Goal: Task Accomplishment & Management: Manage account settings

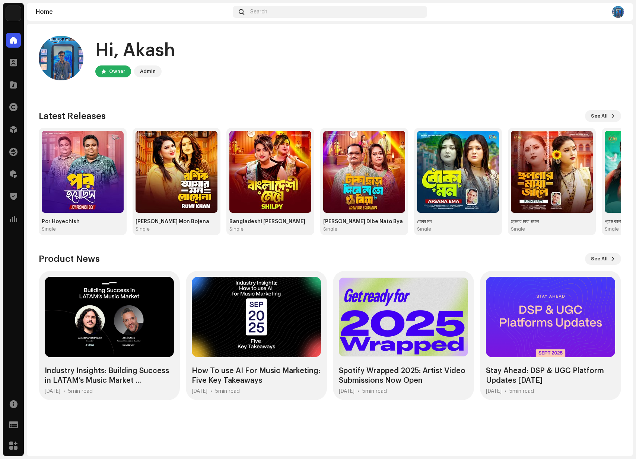
click at [618, 15] on img at bounding box center [618, 12] width 12 height 12
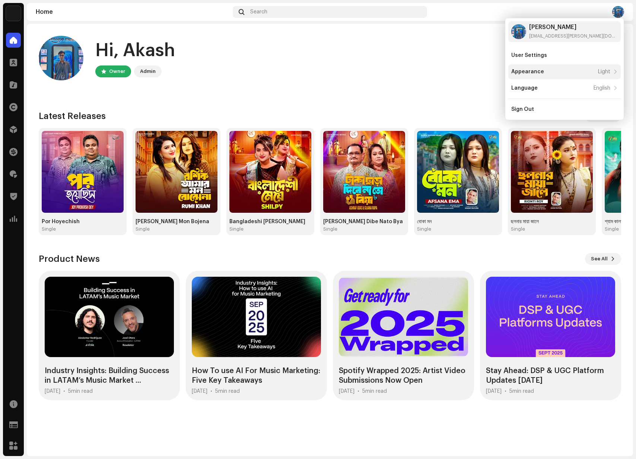
click at [586, 74] on div "Appearance Light" at bounding box center [560, 72] width 99 height 6
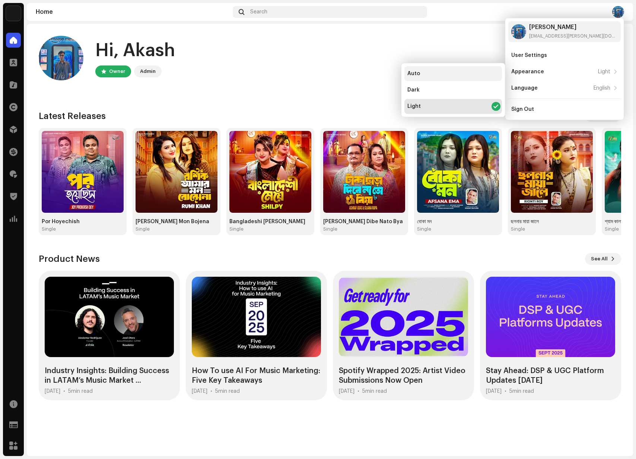
click at [455, 71] on div "Auto" at bounding box center [452, 73] width 97 height 15
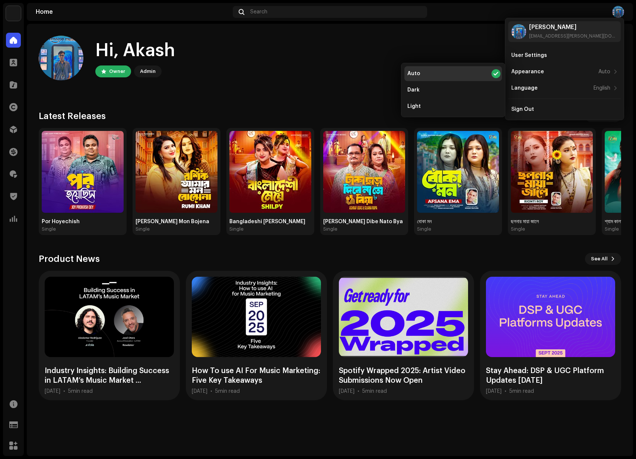
click at [318, 73] on div "Hi, [PERSON_NAME] Owner Admin" at bounding box center [330, 58] width 582 height 45
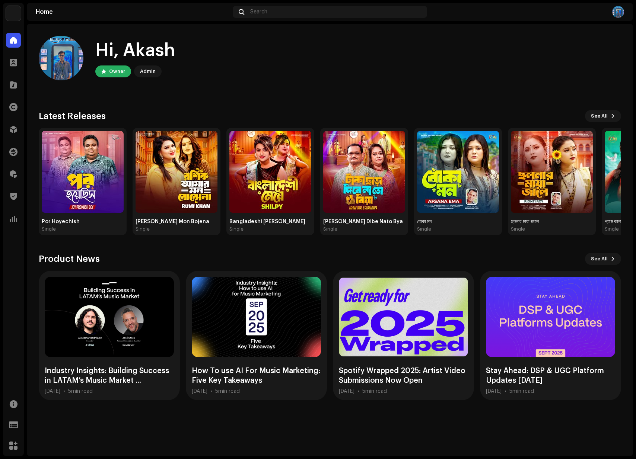
click at [552, 54] on div "Hi, [PERSON_NAME] Owner Admin" at bounding box center [330, 58] width 582 height 45
click at [18, 19] on img at bounding box center [13, 13] width 15 height 15
click at [92, 16] on span at bounding box center [94, 17] width 4 height 6
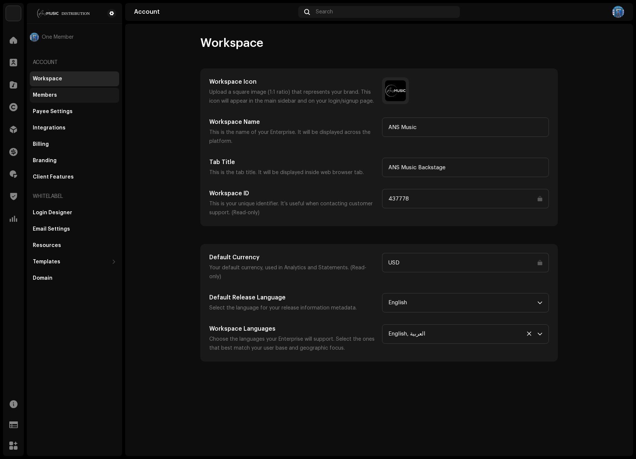
click at [71, 93] on div "Members" at bounding box center [74, 95] width 83 height 6
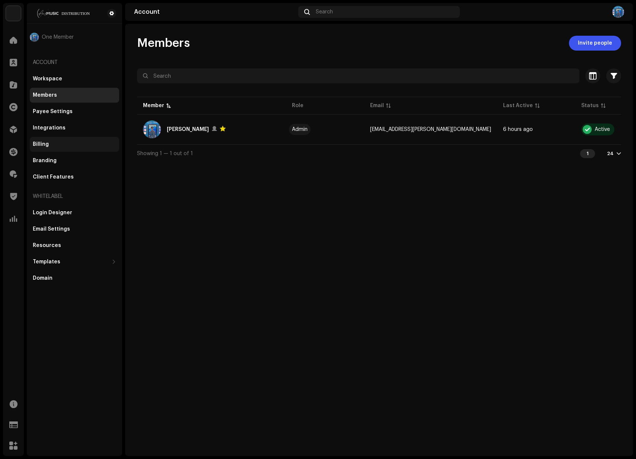
click at [52, 139] on div "Billing" at bounding box center [74, 144] width 89 height 15
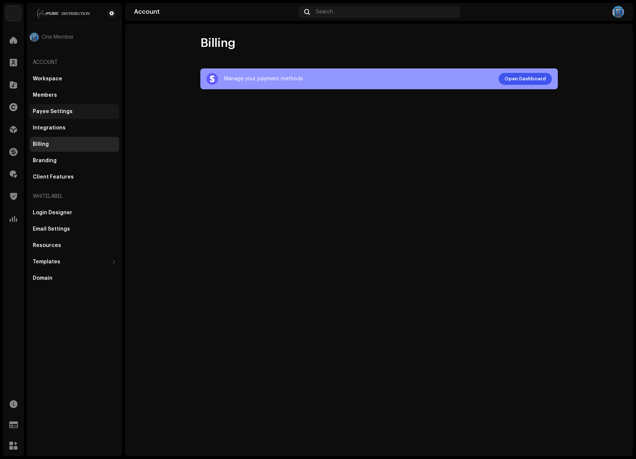
click at [59, 107] on div "Payee Settings" at bounding box center [74, 111] width 89 height 15
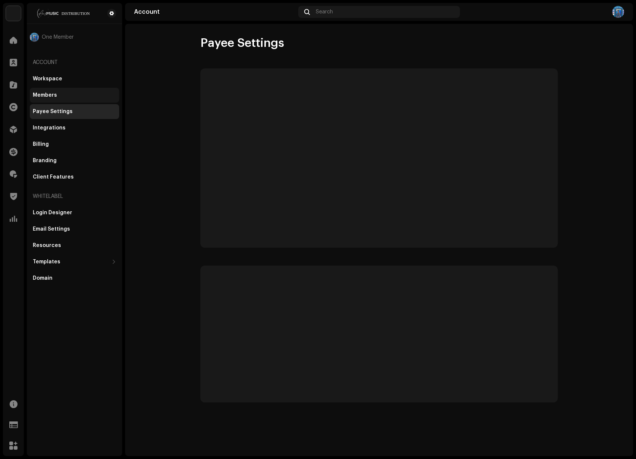
click at [60, 95] on div "Members" at bounding box center [74, 95] width 83 height 6
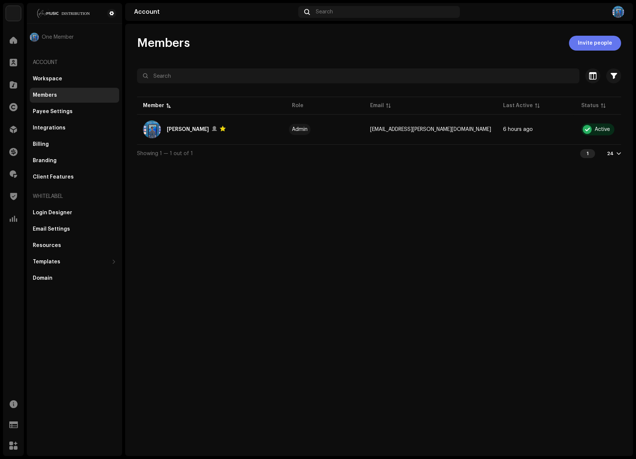
click at [599, 39] on span "Invite people" at bounding box center [594, 43] width 34 height 15
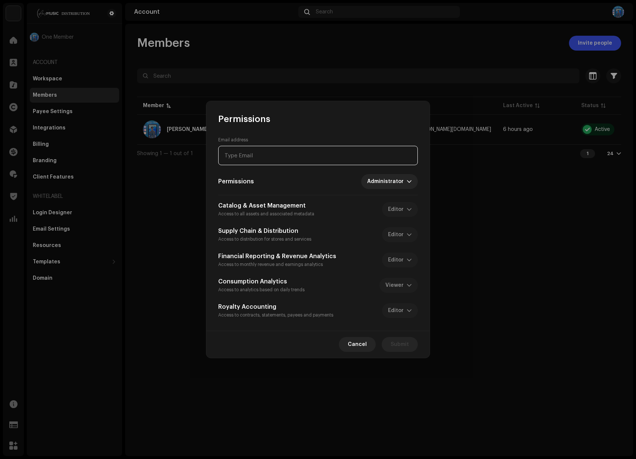
paste input "[EMAIL_ADDRESS][DOMAIN_NAME]"
type input "[EMAIL_ADDRESS][DOMAIN_NAME]"
click at [310, 131] on div "Email address [EMAIL_ADDRESS][DOMAIN_NAME] Permissions Administrator Catalog & …" at bounding box center [317, 228] width 223 height 206
click at [394, 182] on span "Administrator" at bounding box center [386, 181] width 39 height 15
click at [293, 183] on div "Permissions Administrator" at bounding box center [317, 181] width 199 height 15
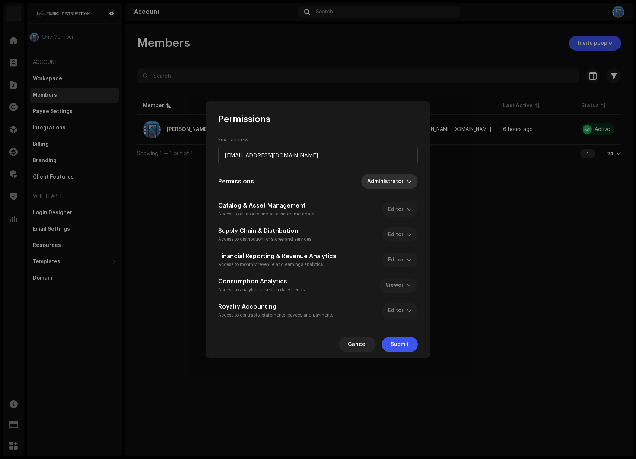
click at [393, 180] on span "Administrator" at bounding box center [386, 181] width 39 height 15
click at [384, 231] on span "Content Manager" at bounding box center [392, 229] width 47 height 7
click at [396, 208] on div "Catalog & Asset Management Access to all assets and associated metadata Editor" at bounding box center [317, 209] width 199 height 16
click at [397, 187] on span "Content Manager" at bounding box center [381, 181] width 49 height 15
drag, startPoint x: 378, startPoint y: 246, endPoint x: 381, endPoint y: 201, distance: 44.8
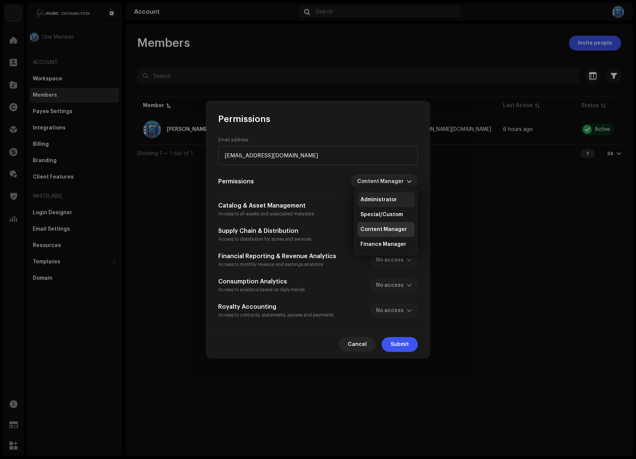
click at [381, 200] on ul "Administrator Special/Custom Content Manager Finance Manager" at bounding box center [385, 221] width 63 height 65
click at [376, 214] on span "Special/Custom" at bounding box center [381, 214] width 42 height 7
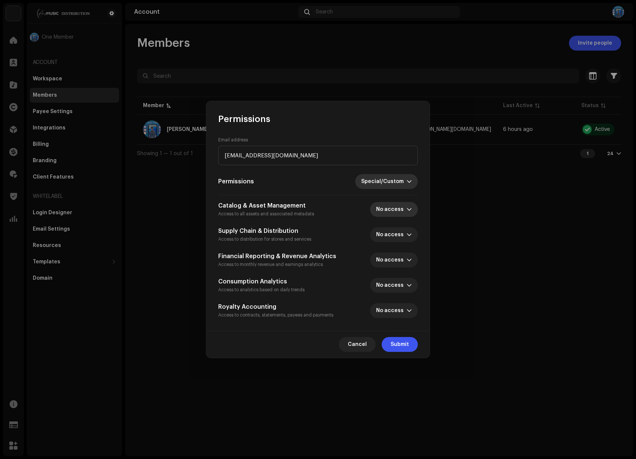
click at [388, 210] on span "No access" at bounding box center [391, 209] width 31 height 15
click at [387, 257] on span "Editor" at bounding box center [386, 257] width 16 height 7
click at [408, 234] on icon "dropdown trigger" at bounding box center [408, 234] width 5 height 5
click at [392, 280] on span "Editor" at bounding box center [386, 282] width 16 height 7
drag, startPoint x: 238, startPoint y: 257, endPoint x: 331, endPoint y: 257, distance: 93.4
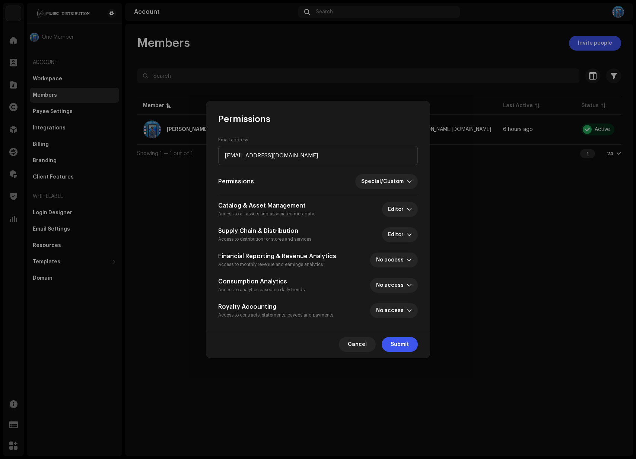
click at [331, 257] on h5 "Financial Reporting & Revenue Analytics" at bounding box center [277, 256] width 118 height 9
drag, startPoint x: 217, startPoint y: 280, endPoint x: 295, endPoint y: 284, distance: 78.6
click at [295, 284] on div "Email address [EMAIL_ADDRESS][DOMAIN_NAME] Permissions Special/Custom Catalog &…" at bounding box center [317, 228] width 223 height 206
click at [390, 257] on span "No access" at bounding box center [391, 260] width 31 height 15
click at [384, 307] on span "Editor" at bounding box center [386, 307] width 16 height 7
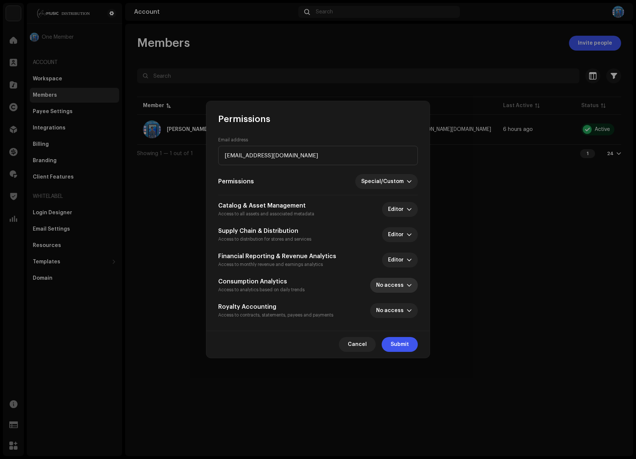
click at [396, 283] on span "No access" at bounding box center [391, 285] width 31 height 15
click at [394, 300] on span "Viewer" at bounding box center [387, 303] width 18 height 7
click at [401, 310] on span "No access" at bounding box center [391, 310] width 31 height 15
click at [395, 358] on li "Editor" at bounding box center [401, 358] width 53 height 15
click at [320, 313] on small "Access to contracts, statements, payees and payments" at bounding box center [275, 315] width 115 height 4
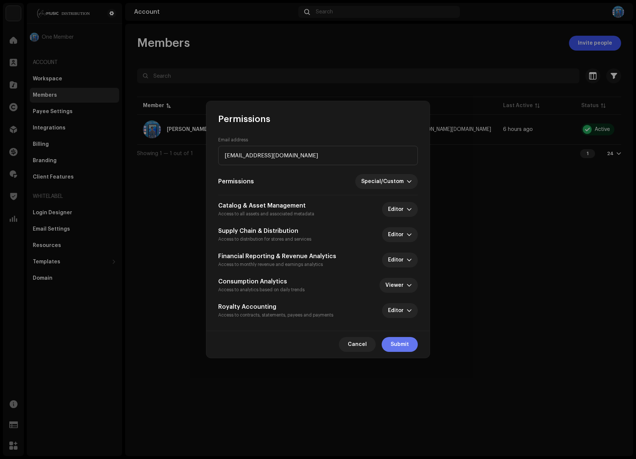
click at [402, 343] on span "Submit" at bounding box center [399, 344] width 18 height 15
